Goal: Information Seeking & Learning: Learn about a topic

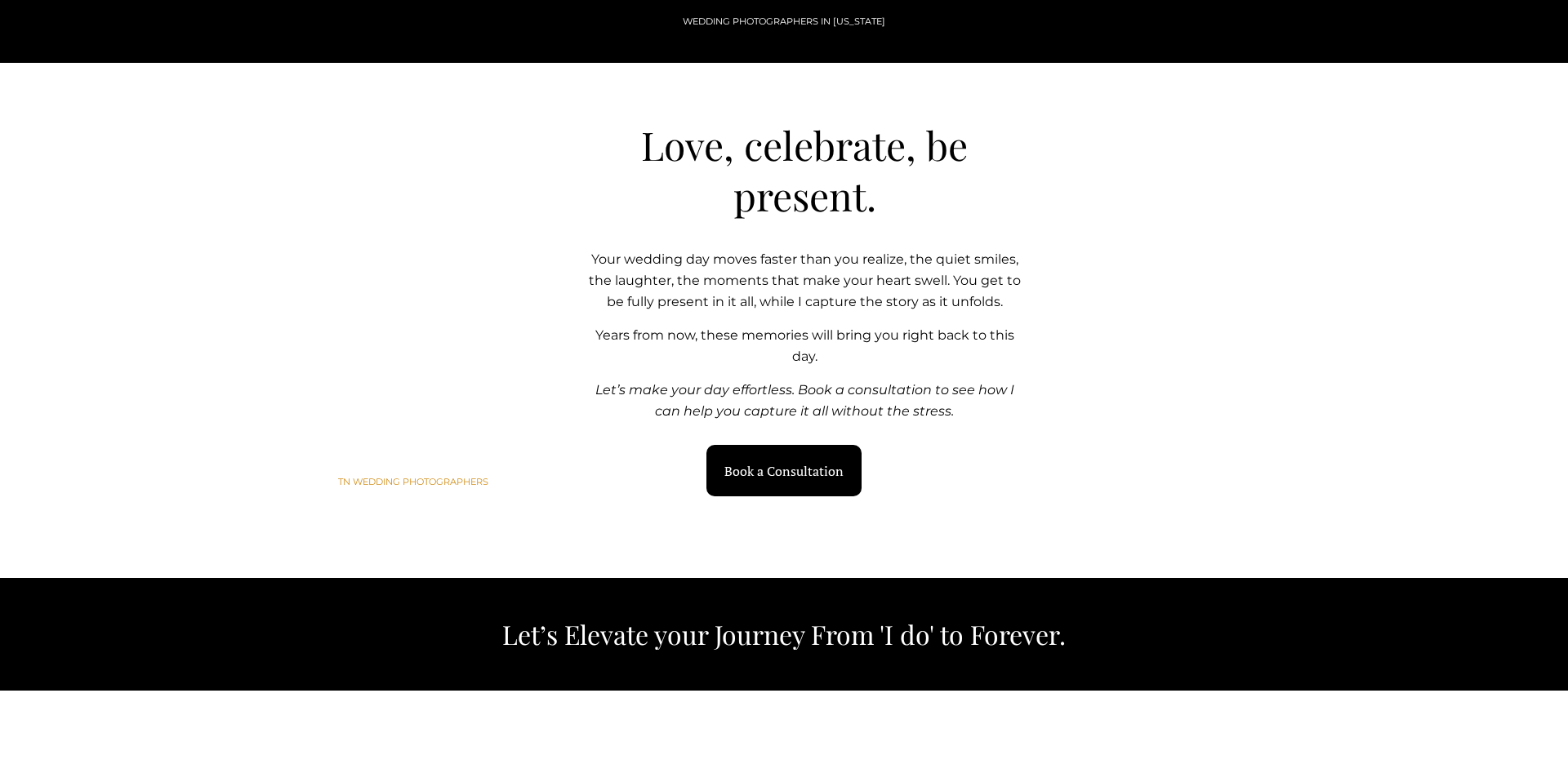
scroll to position [1522, 0]
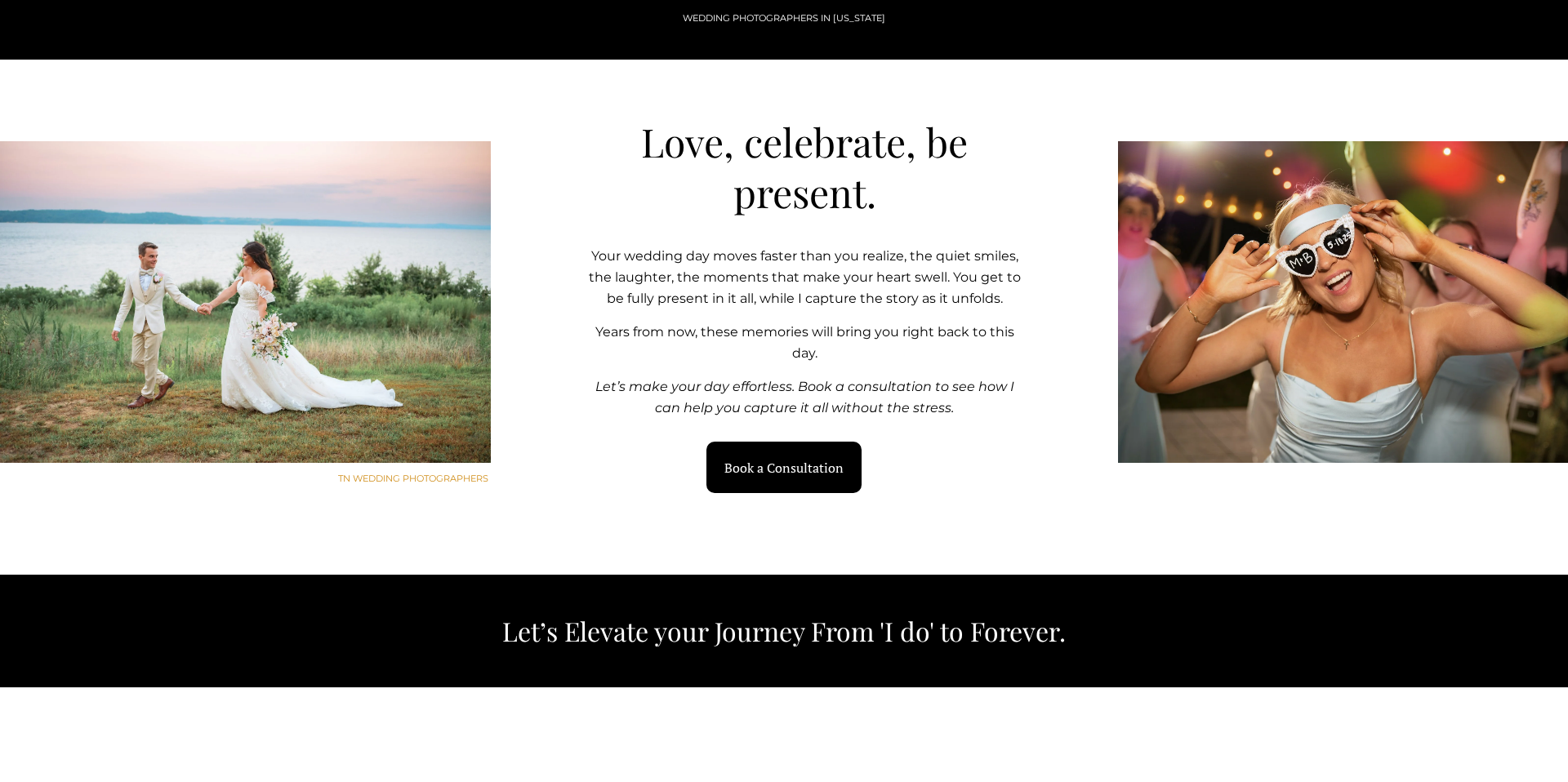
click at [745, 467] on link "Book a Consultation" at bounding box center [784, 467] width 156 height 51
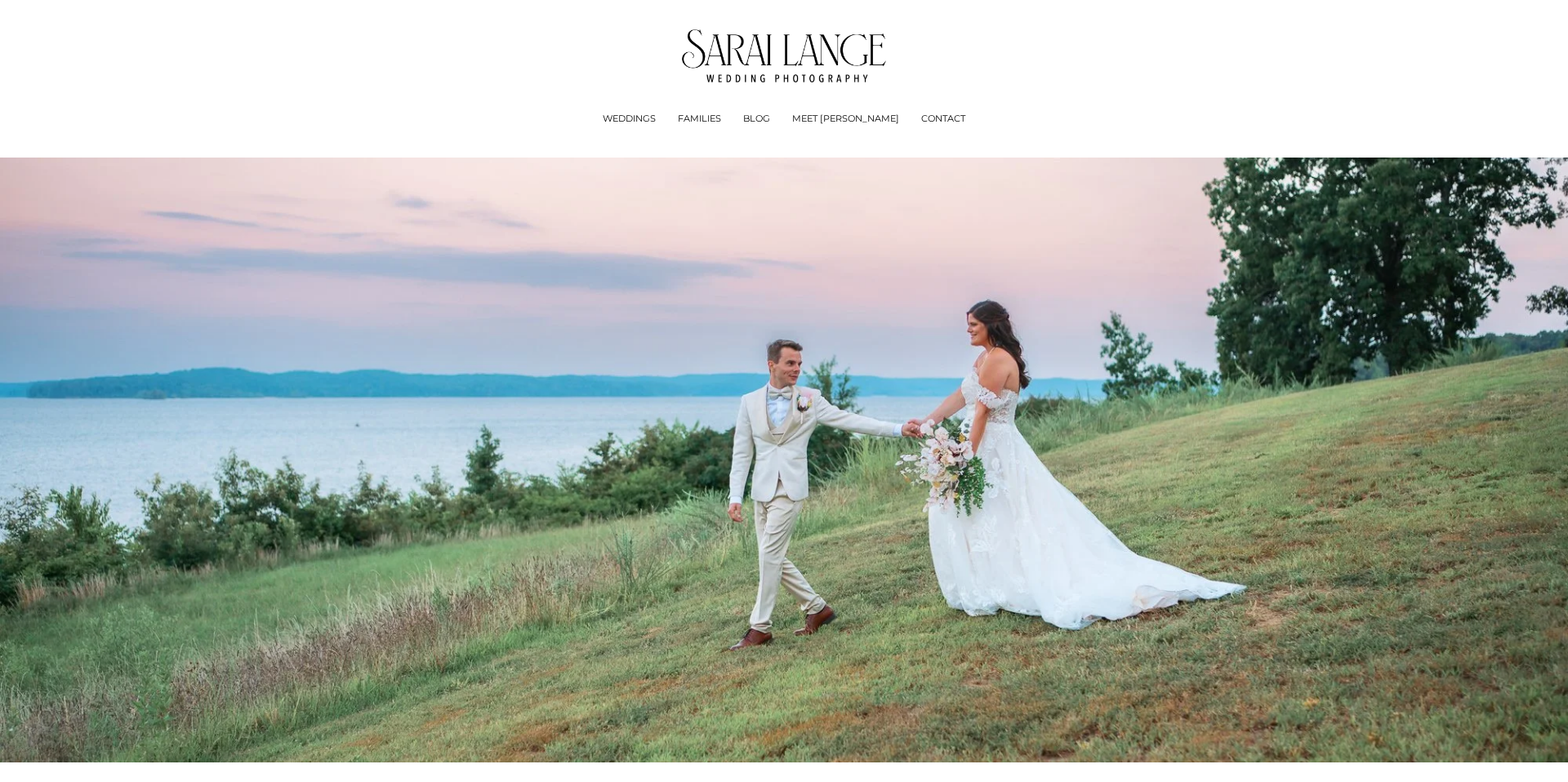
click at [0, 0] on span "Experience + Pricing" at bounding box center [0, 0] width 0 height 0
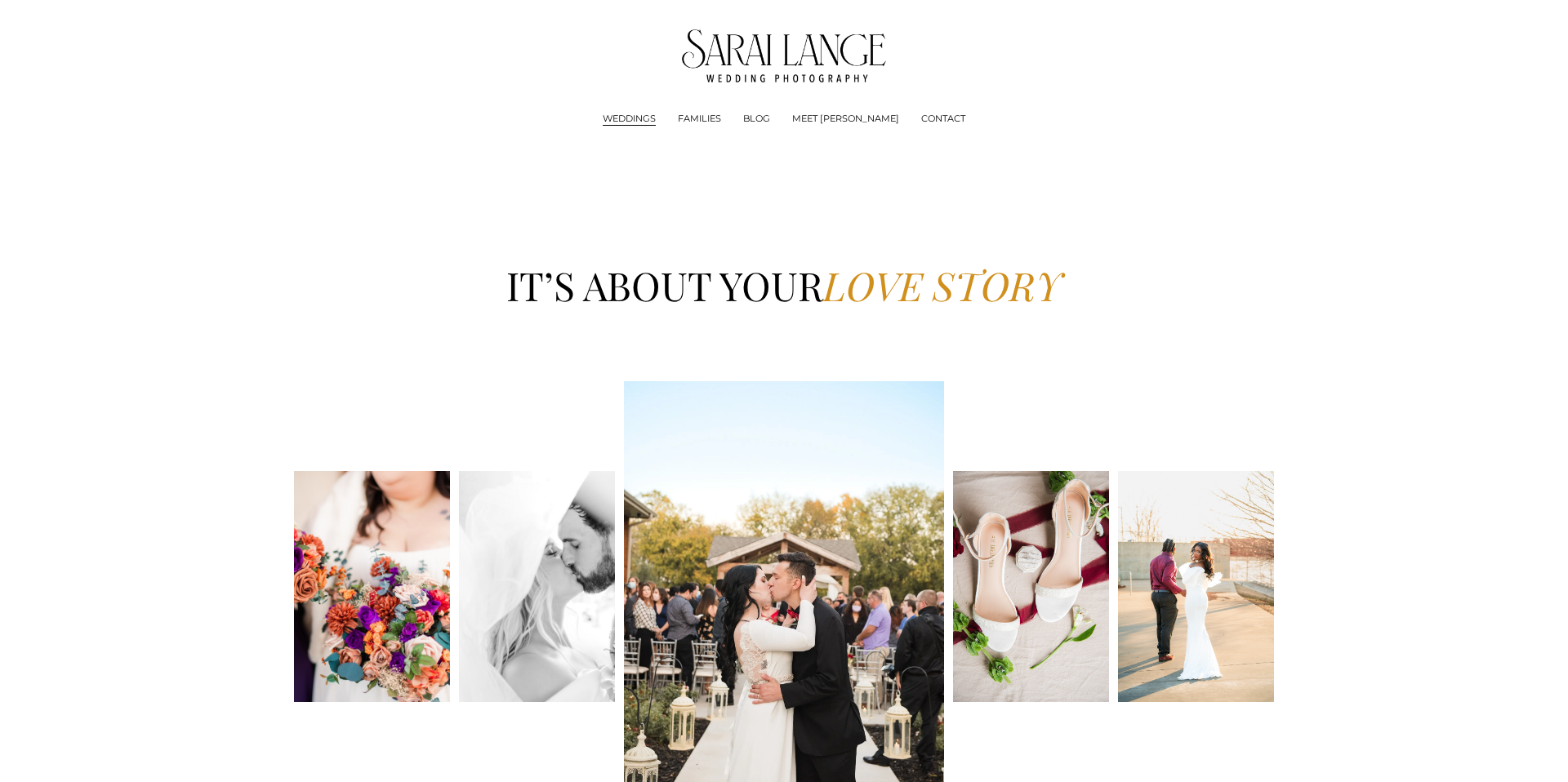
click at [0, 0] on span "Engagements Sessions" at bounding box center [0, 0] width 0 height 0
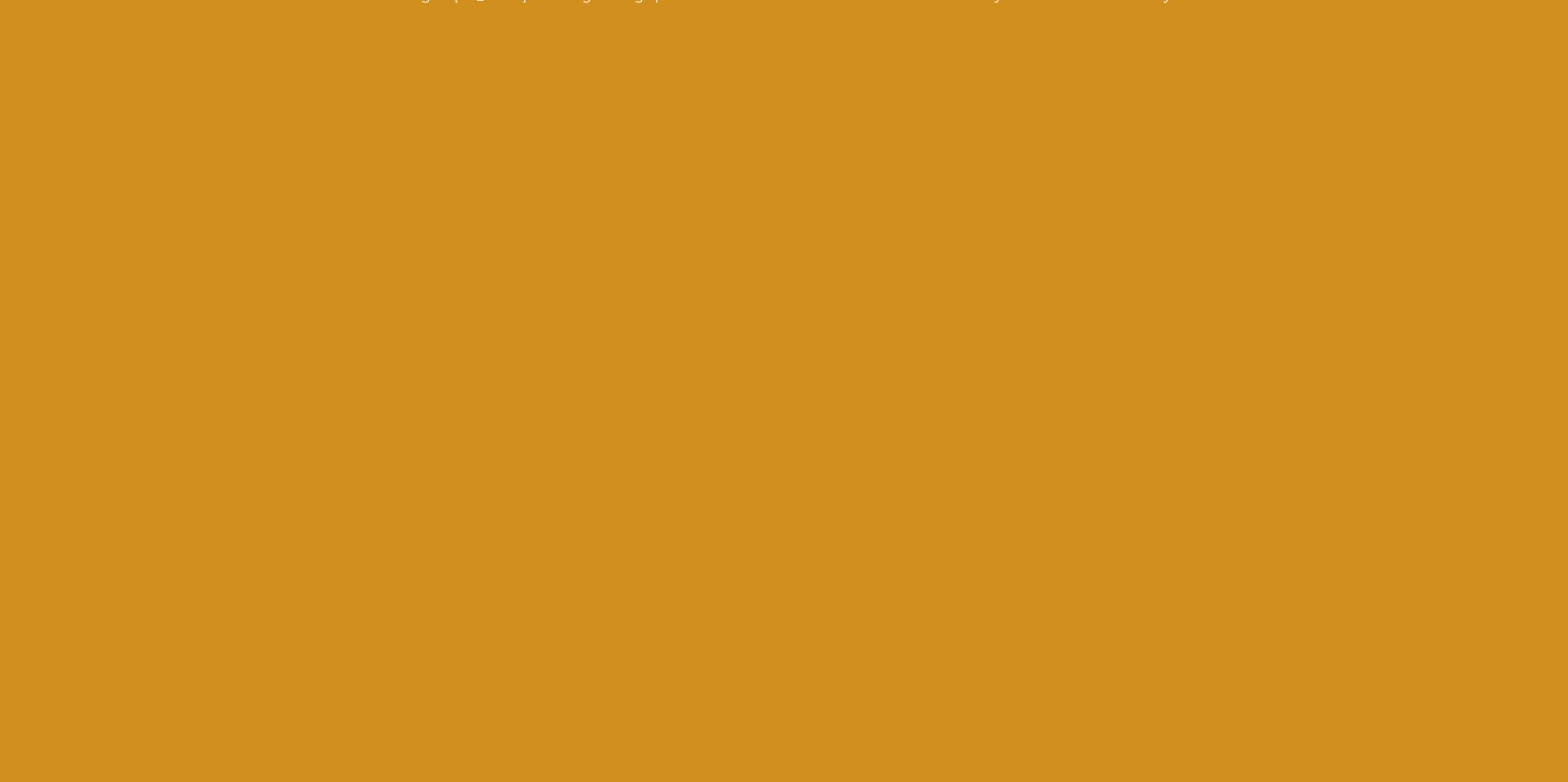
scroll to position [5487, 0]
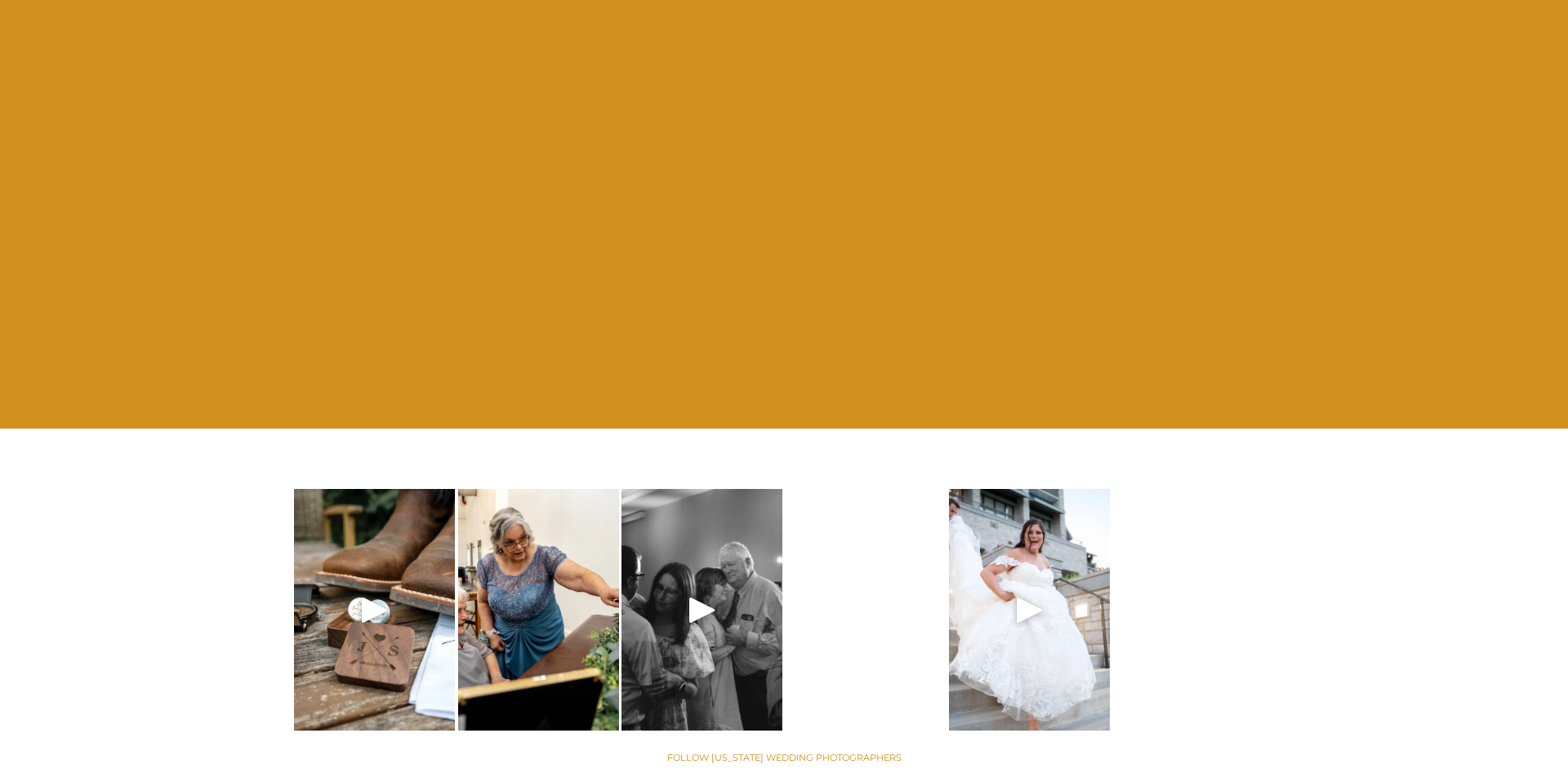
scroll to position [6580, 0]
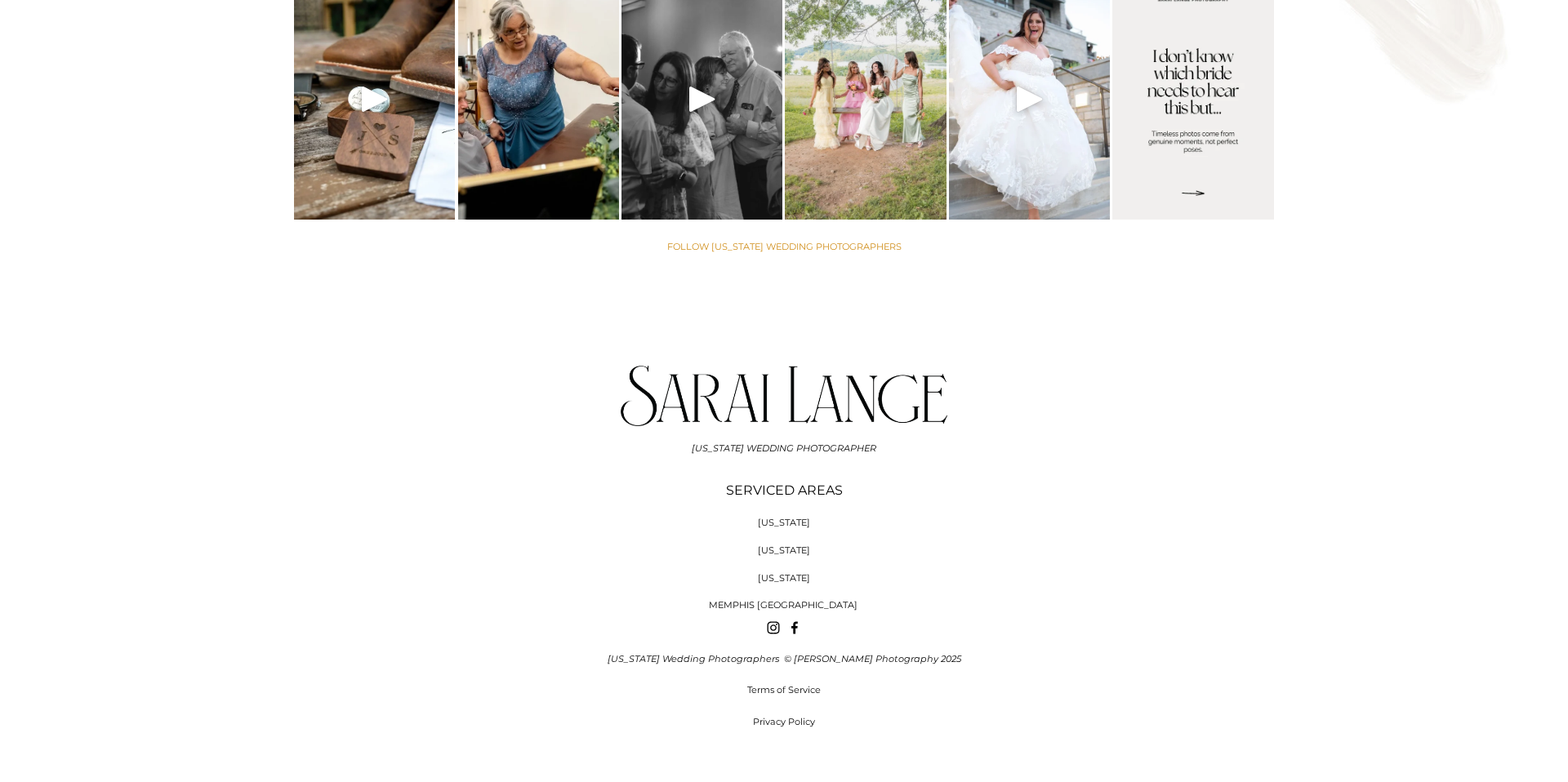
click at [796, 545] on span "[US_STATE]" at bounding box center [783, 550] width 52 height 11
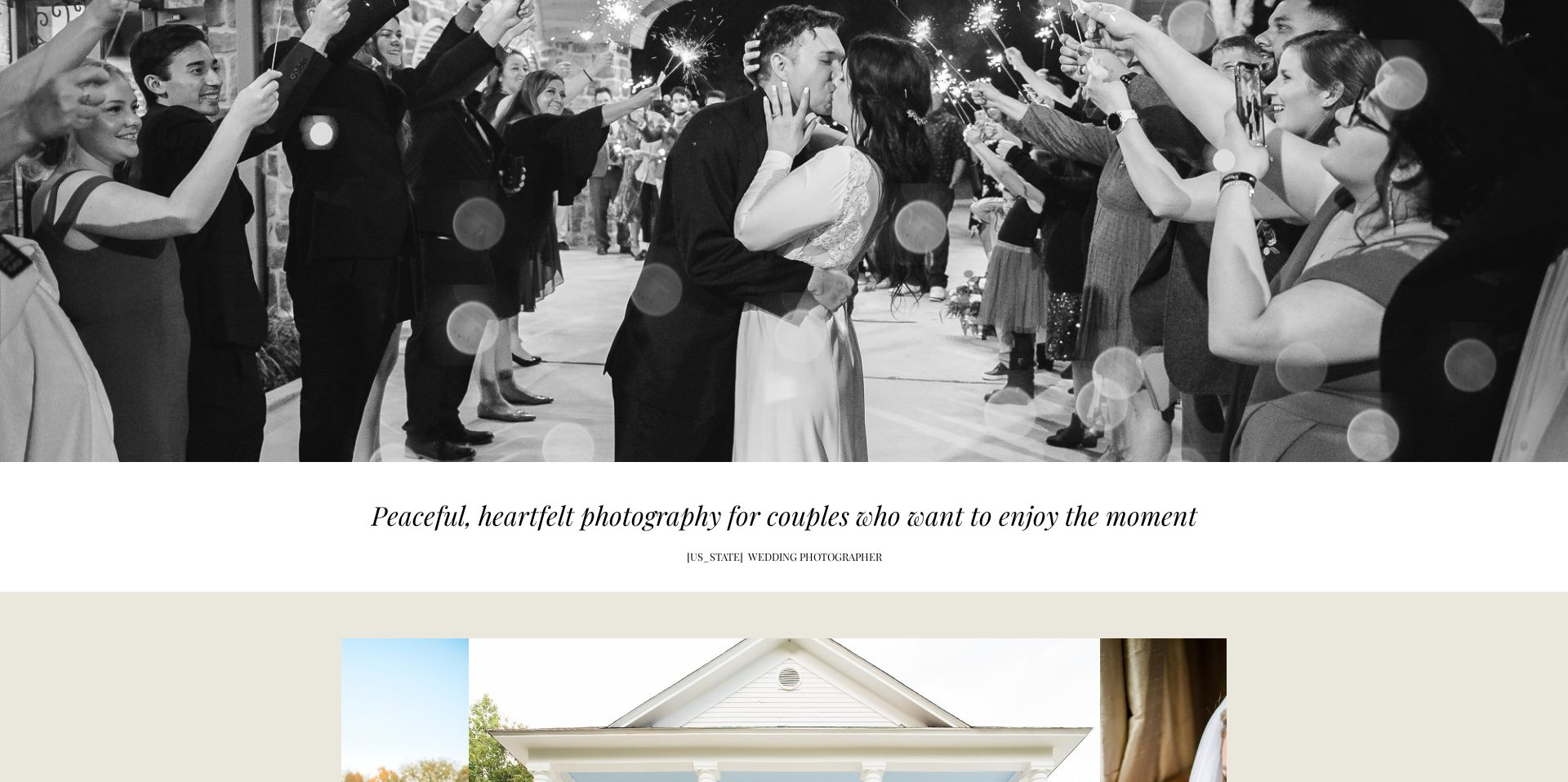
scroll to position [260, 0]
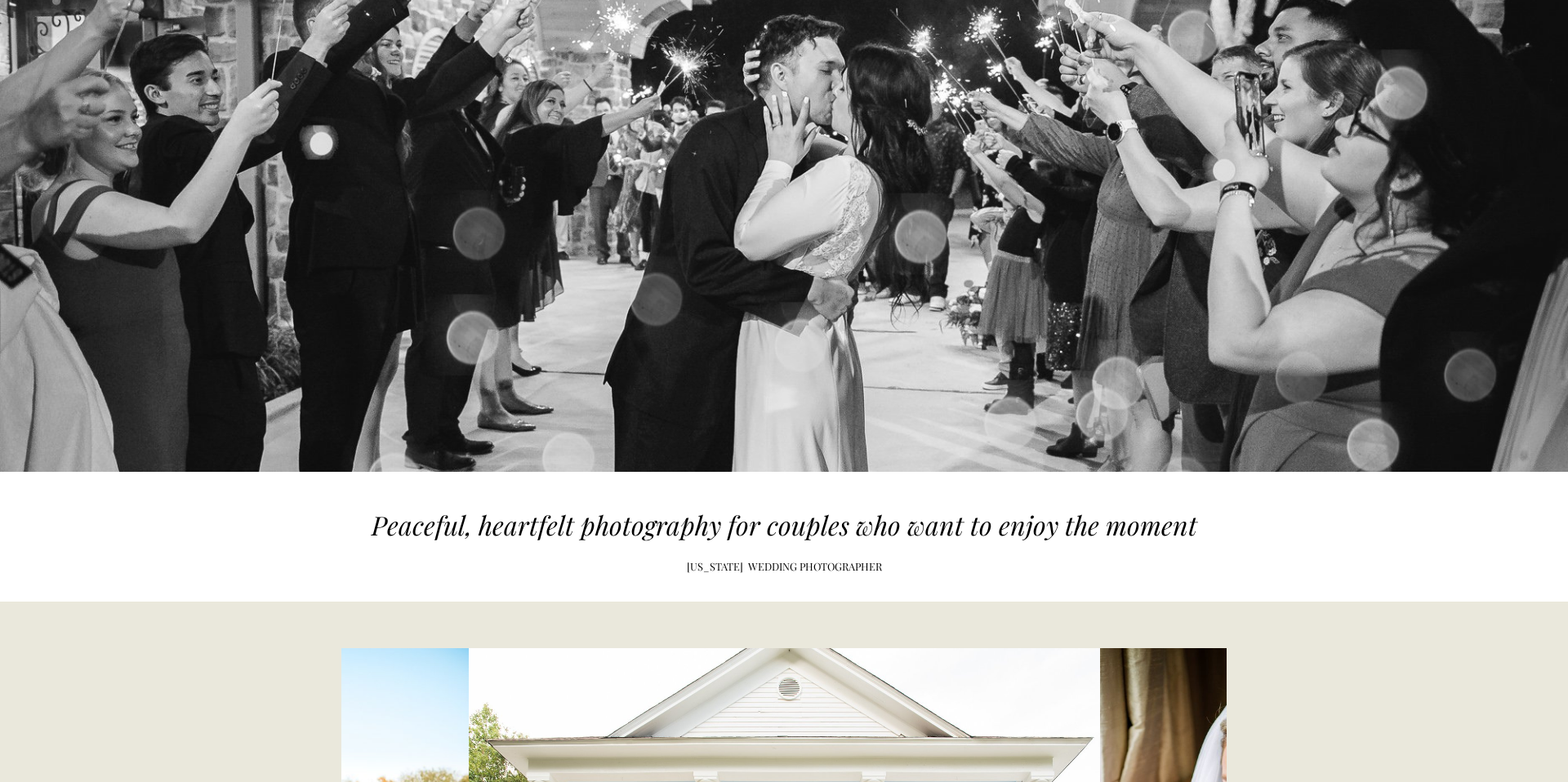
click at [692, 172] on div at bounding box center [784, 184] width 1568 height 472
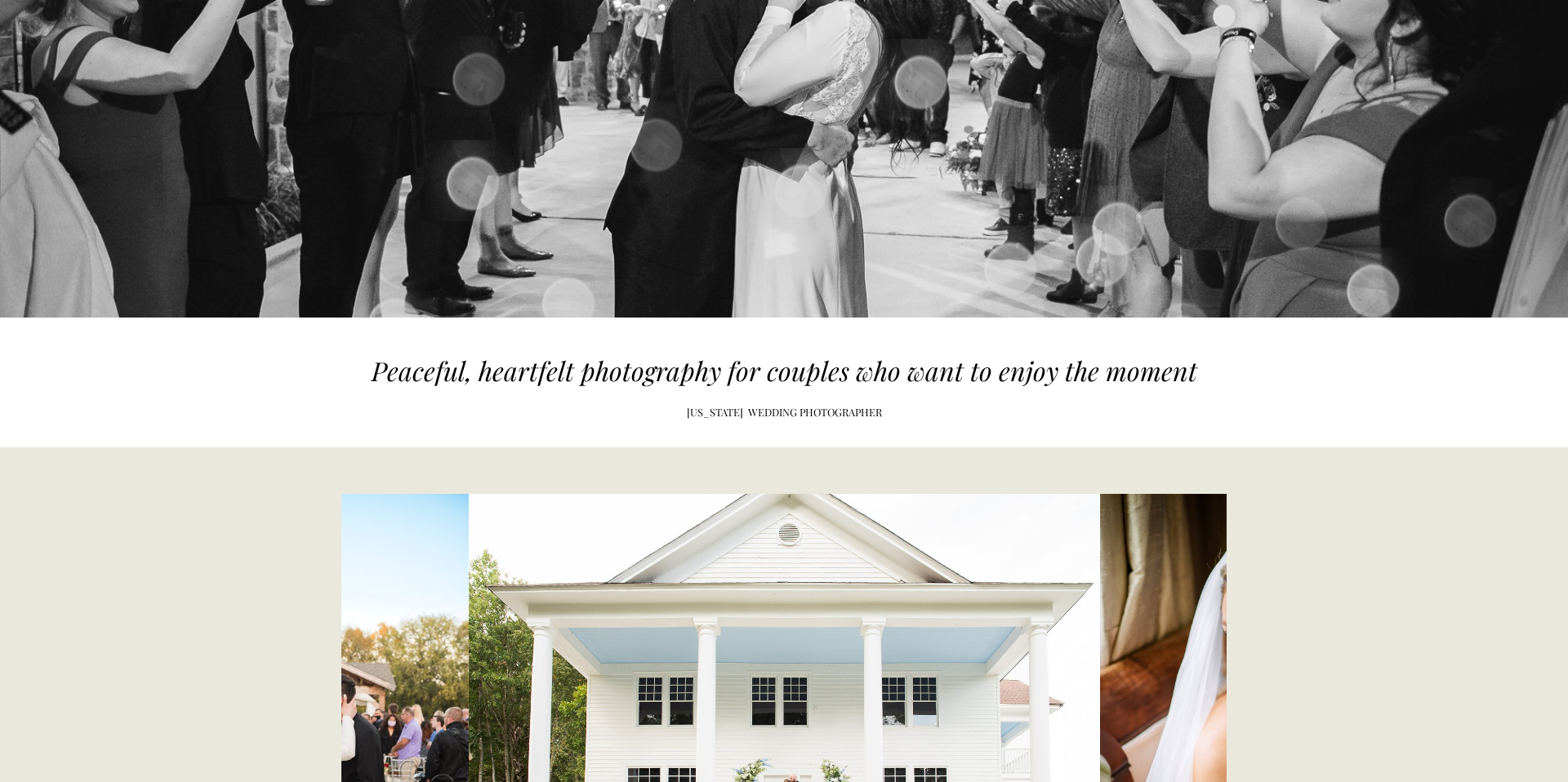
scroll to position [0, 0]
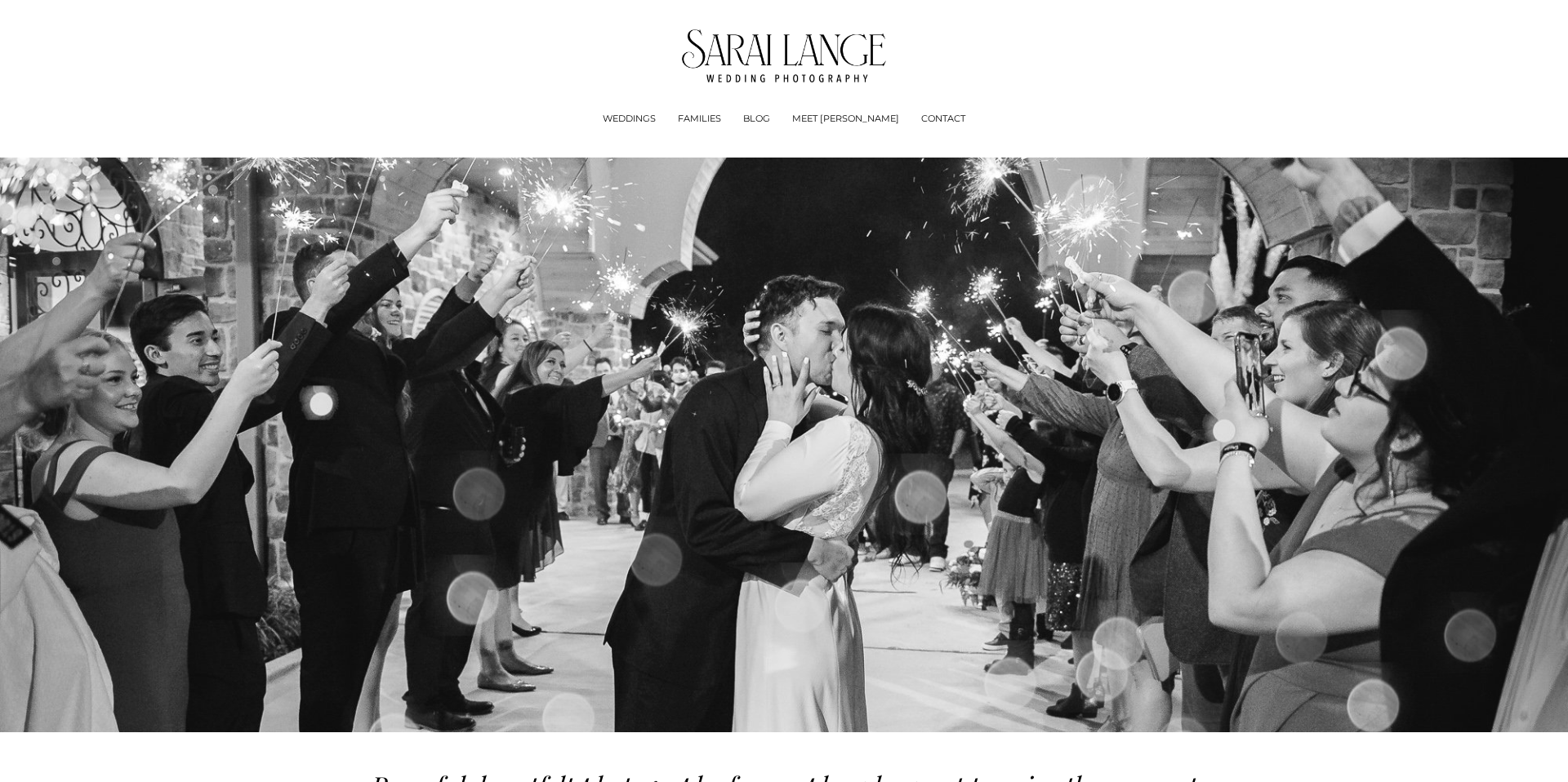
click at [1219, 78] on div "WEDDINGS Experience + Pricing" at bounding box center [784, 78] width 1474 height 98
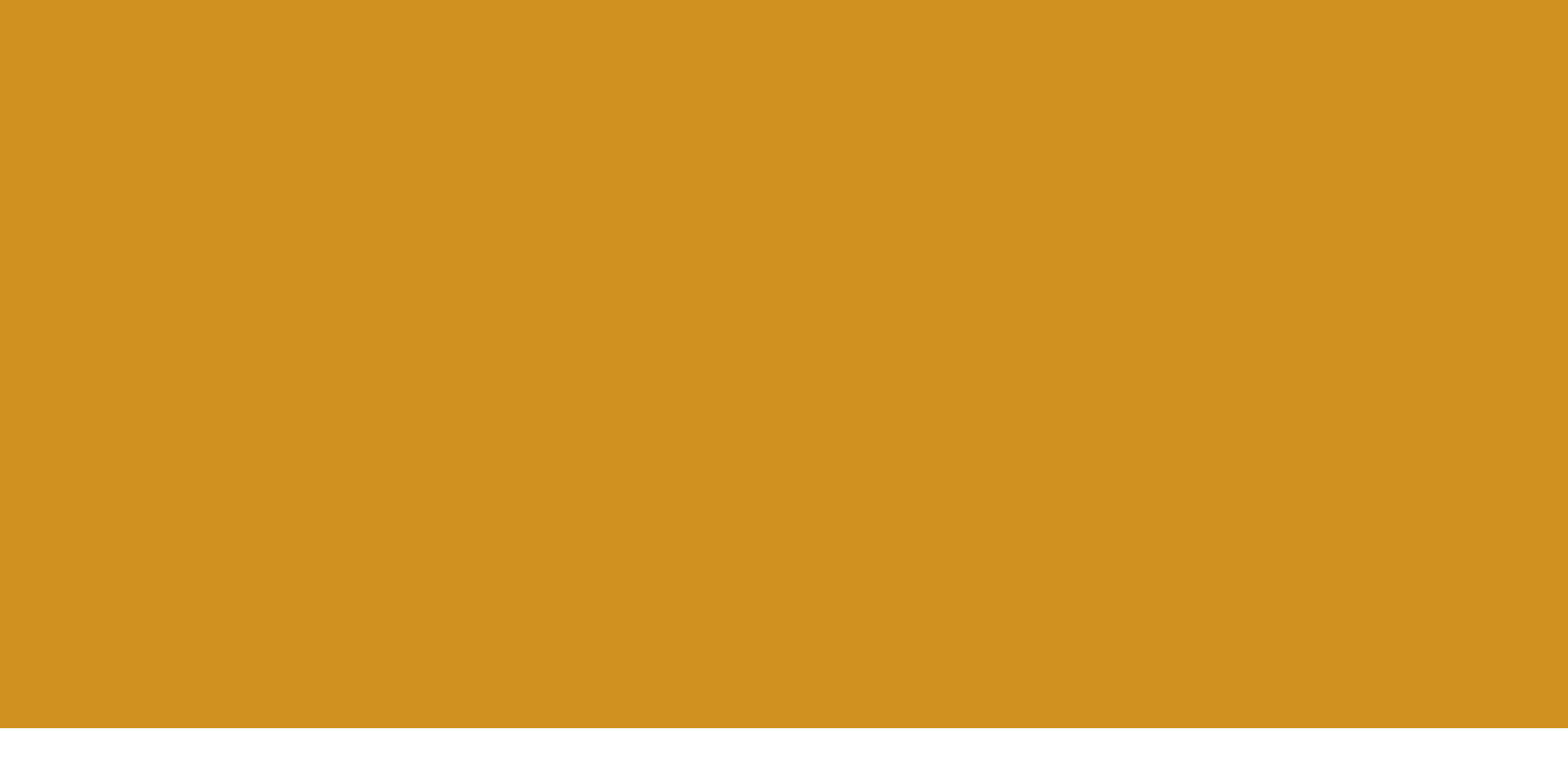
scroll to position [7099, 0]
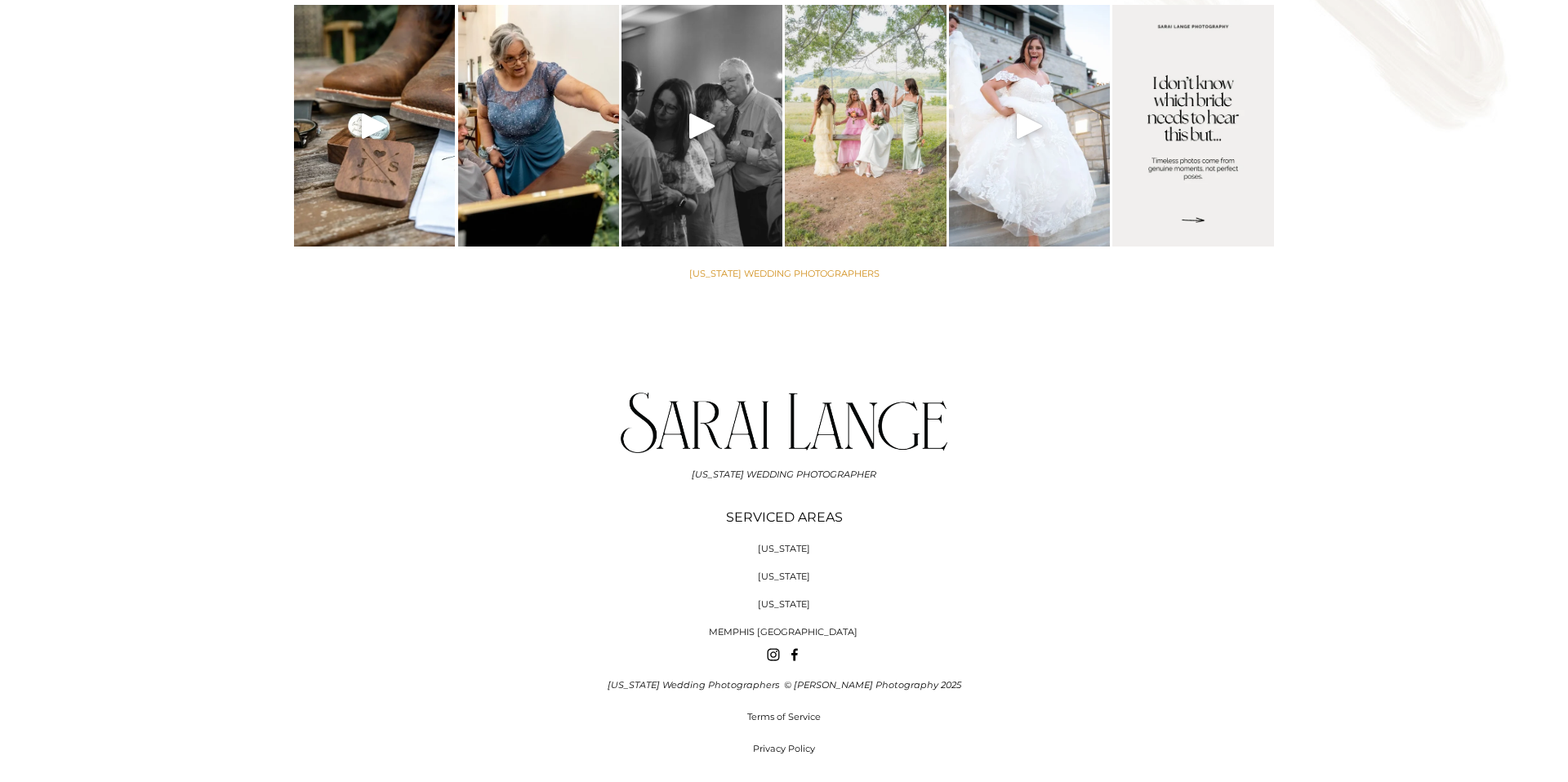
click at [798, 598] on span "[US_STATE]" at bounding box center [783, 604] width 52 height 11
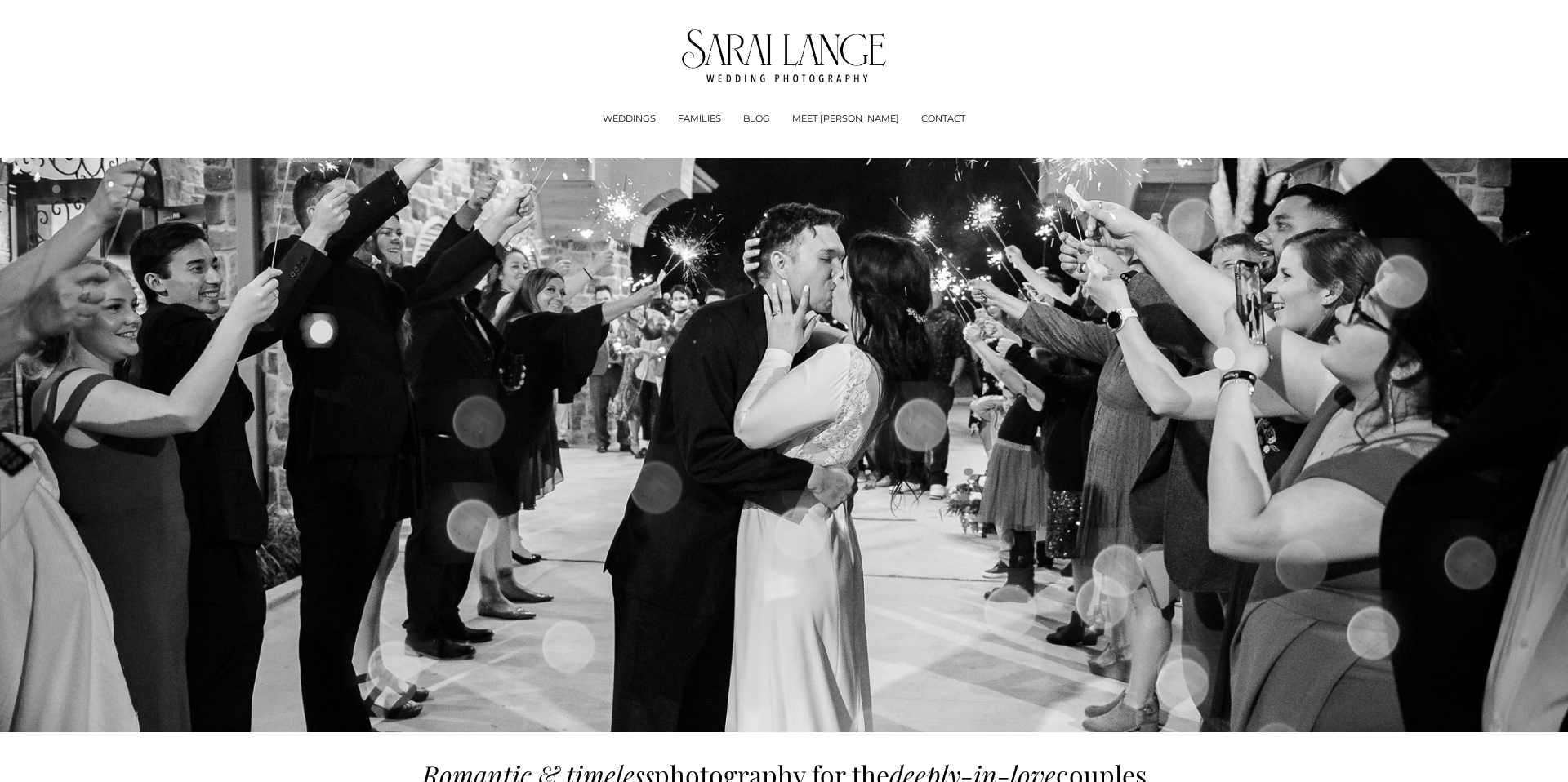
click at [0, 0] on span "Experience + Pricing" at bounding box center [0, 0] width 0 height 0
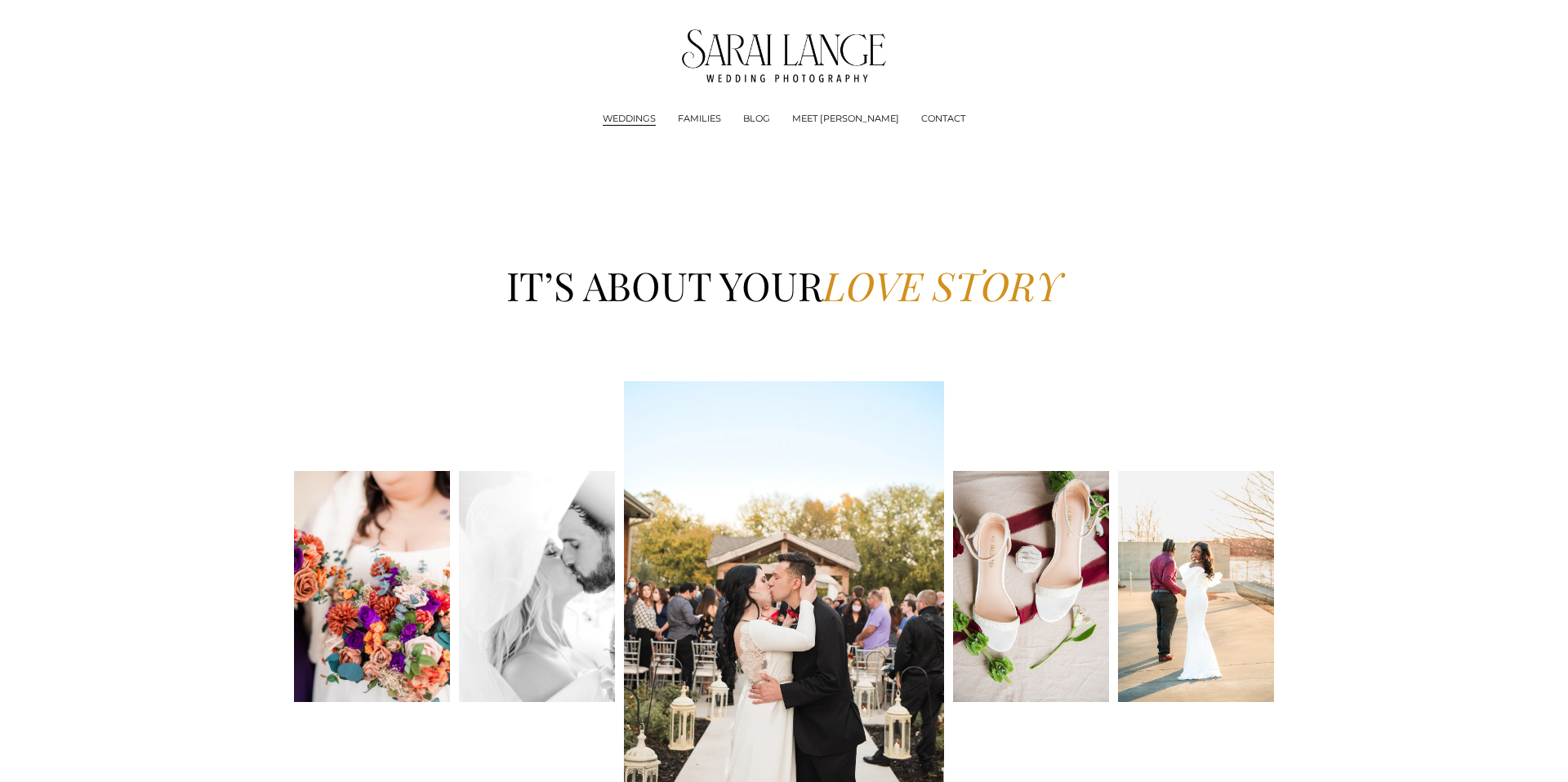
click at [0, 0] on span "Engagements Sessions" at bounding box center [0, 0] width 0 height 0
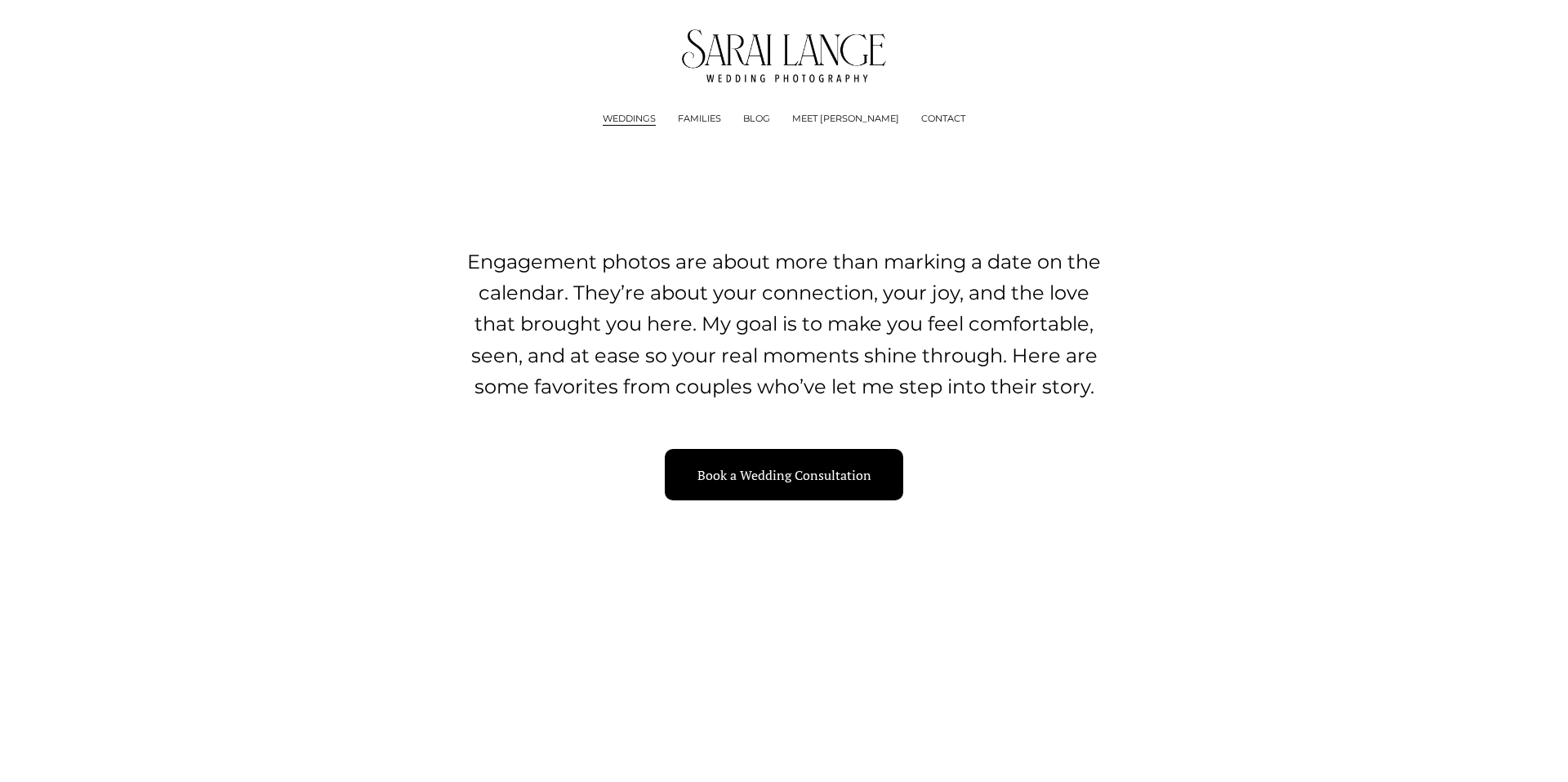
click at [0, 0] on span "Engagements Sessions" at bounding box center [0, 0] width 0 height 0
click at [745, 61] on img at bounding box center [784, 55] width 205 height 53
